Goal: Transaction & Acquisition: Purchase product/service

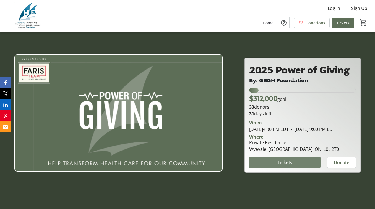
click at [274, 165] on span at bounding box center [284, 161] width 71 height 13
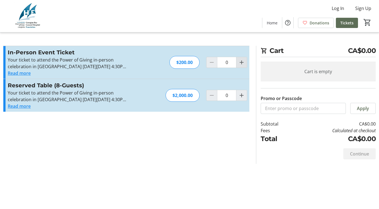
click at [244, 65] on mat-icon "Increment by one" at bounding box center [241, 62] width 7 height 7
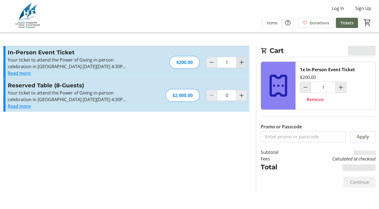
click at [243, 63] on mat-icon "Increment by one" at bounding box center [241, 62] width 7 height 7
type input "2"
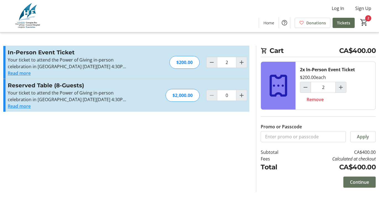
click at [356, 183] on span "Continue" at bounding box center [359, 181] width 19 height 7
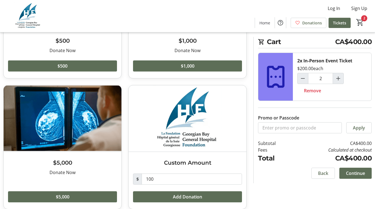
scroll to position [106, 0]
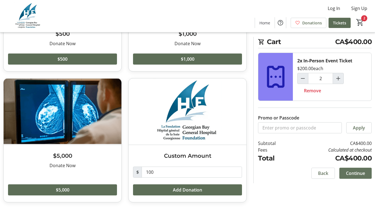
click at [354, 173] on span "Continue" at bounding box center [355, 173] width 19 height 7
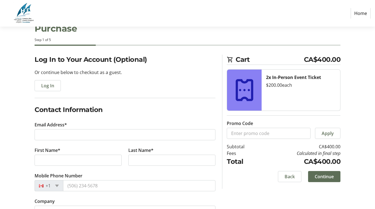
scroll to position [39, 0]
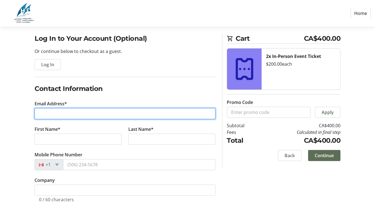
click at [73, 109] on input "Email Address*" at bounding box center [125, 113] width 181 height 11
type input "[PERSON_NAME][EMAIL_ADDRESS][DOMAIN_NAME]"
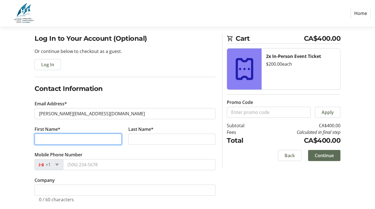
type input "[PERSON_NAME]"
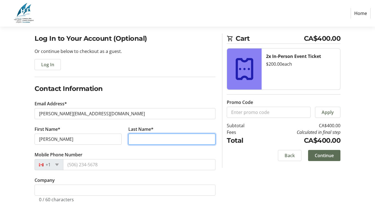
type input "[PERSON_NAME]"
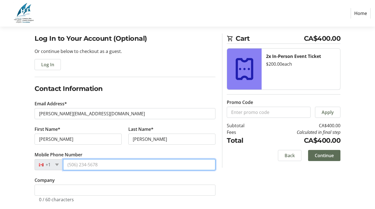
type input "[PHONE_NUMBER]"
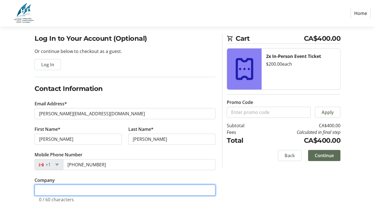
type input "[PERSON_NAME] Mortgages"
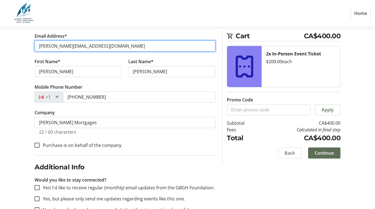
scroll to position [124, 0]
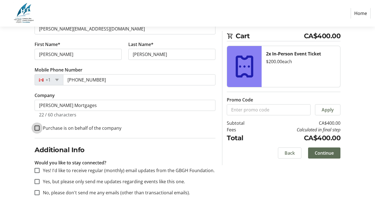
click at [37, 129] on input "Purchase is on behalf of the company" at bounding box center [37, 127] width 5 height 5
checkbox input "true"
click at [57, 192] on label "No, please don't send me any emails (other than transactional emails)." at bounding box center [115, 192] width 150 height 7
click at [40, 192] on input "No, please don't send me any emails (other than transactional emails)." at bounding box center [37, 192] width 5 height 5
checkbox input "true"
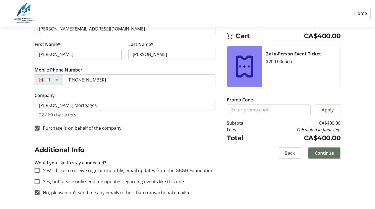
click at [331, 155] on span "Continue" at bounding box center [324, 152] width 19 height 7
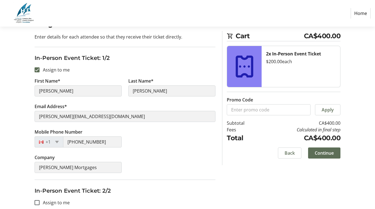
scroll to position [82, 0]
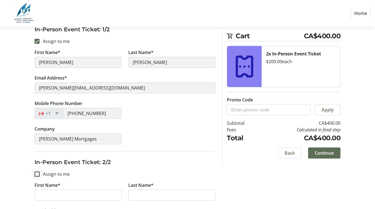
click at [36, 171] on div at bounding box center [36, 173] width 13 height 13
checkbox input "true"
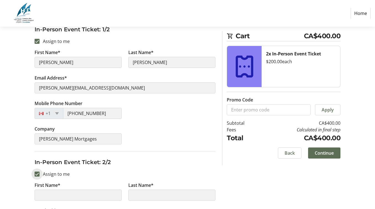
scroll to position [157, 0]
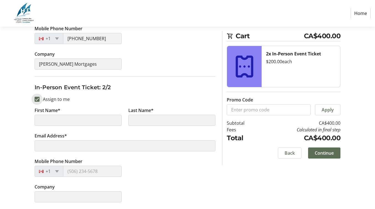
type input "[PERSON_NAME]"
type input "[PERSON_NAME][EMAIL_ADDRESS][DOMAIN_NAME]"
type input "[PHONE_NUMBER]"
type input "[PERSON_NAME] Mortgages"
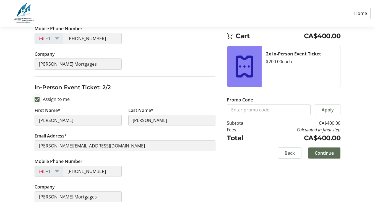
click at [33, 98] on div at bounding box center [36, 98] width 13 height 13
checkbox input "false"
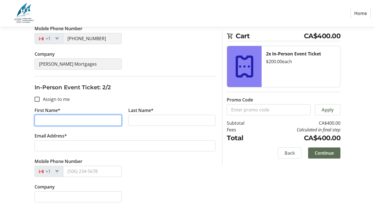
click at [54, 122] on input "First Name*" at bounding box center [78, 120] width 87 height 11
type input "[PERSON_NAME]"
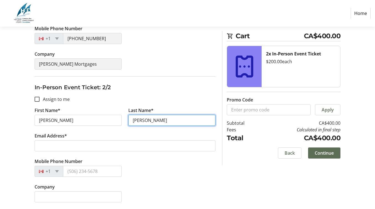
type input "[PERSON_NAME]"
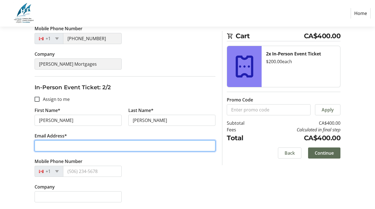
click at [67, 150] on input "Email Address*" at bounding box center [125, 145] width 181 height 11
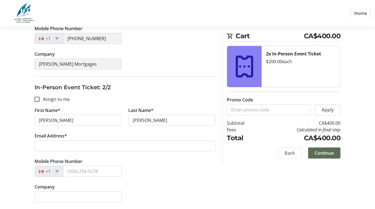
click at [173, 193] on div "Company" at bounding box center [125, 195] width 188 height 25
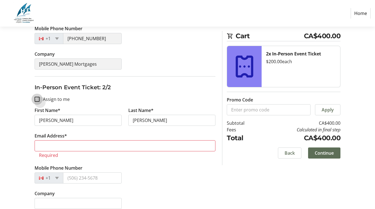
click at [38, 99] on input "Assign to me" at bounding box center [37, 99] width 5 height 5
checkbox input "true"
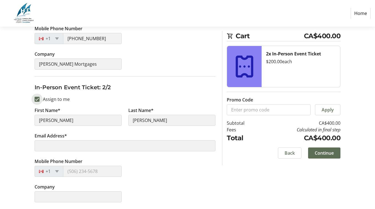
scroll to position [40, 0]
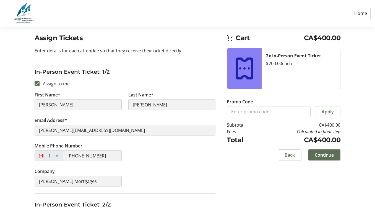
type input "[PERSON_NAME]"
type input "[PERSON_NAME][EMAIL_ADDRESS][DOMAIN_NAME]"
type input "[PHONE_NUMBER]"
type input "[PERSON_NAME] Mortgages"
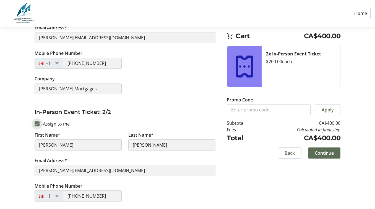
scroll to position [157, 0]
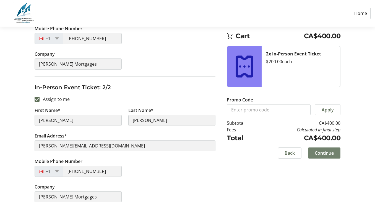
click at [333, 153] on span "Continue" at bounding box center [324, 152] width 19 height 7
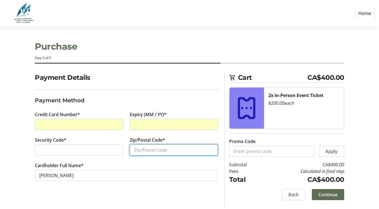
click at [174, 152] on input "Zip/Postal Code*" at bounding box center [174, 149] width 88 height 11
type input "L4R5K4"
click at [287, 168] on td "Calculated in final step" at bounding box center [304, 171] width 82 height 7
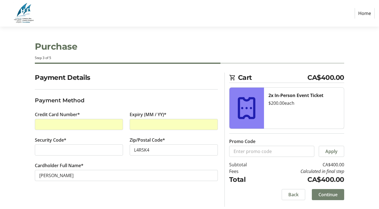
click at [338, 194] on span at bounding box center [328, 194] width 32 height 13
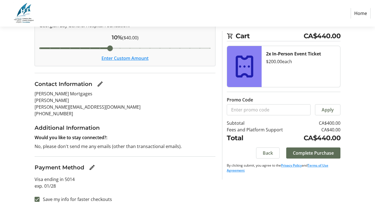
scroll to position [85, 0]
click at [334, 156] on span at bounding box center [313, 152] width 54 height 13
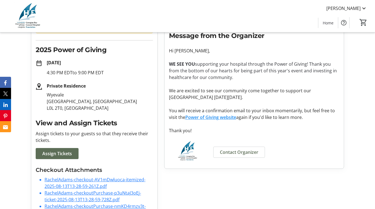
scroll to position [95, 0]
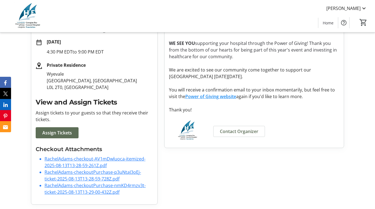
click at [77, 161] on link "RachelAdams-checkout-AV1mDwluoca-itemized-2025-08-13T13-28-59-261Z.pdf" at bounding box center [95, 161] width 101 height 13
click at [80, 188] on link "RachelAdams-checkoutPurchase-nmKD4rmzv3t-ticket-2025-08-13T13-29-00-432Z.pdf" at bounding box center [95, 188] width 101 height 13
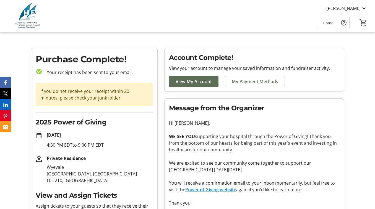
scroll to position [0, 0]
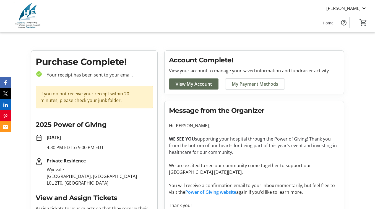
click at [77, 132] on div "Purchase Complete! check_circle Your receipt has been sent to your email. If yo…" at bounding box center [94, 175] width 126 height 249
drag, startPoint x: 116, startPoint y: 149, endPoint x: 38, endPoint y: 136, distance: 79.3
click at [38, 136] on div "date_range [DATE] 4:30 PM EDT to 9:00 PM EDT" at bounding box center [94, 142] width 117 height 17
copy div "[DATE] 4:30 PM EDT to 9:00 PM EDT"
